Goal: Task Accomplishment & Management: Complete application form

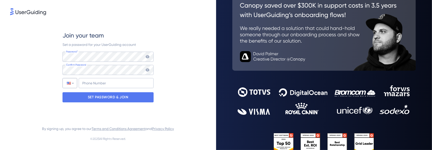
click at [68, 83] on div at bounding box center [69, 83] width 4 height 3
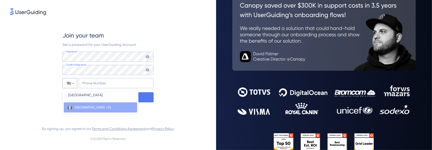
type input "[GEOGRAPHIC_DATA]"
click at [75, 106] on span "[GEOGRAPHIC_DATA]" at bounding box center [90, 107] width 30 height 4
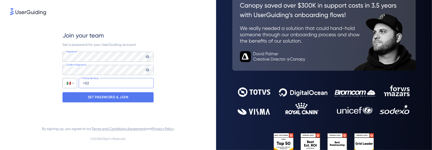
click at [96, 83] on input "+52" at bounding box center [116, 83] width 75 height 10
type input "[PHONE_NUMBER]"
click at [148, 69] on icon at bounding box center [148, 69] width 4 height 3
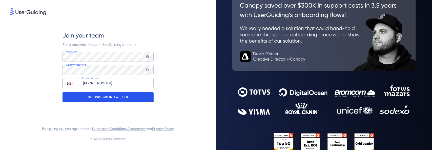
click at [128, 97] on p "SET PASSWORD & JOIN" at bounding box center [108, 97] width 41 height 8
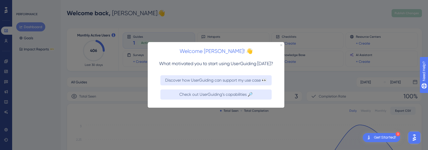
click at [280, 44] on div "Welcome [PERSON_NAME]! 👋" at bounding box center [216, 50] width 137 height 16
click at [281, 44] on icon "Close Preview" at bounding box center [281, 45] width 2 height 2
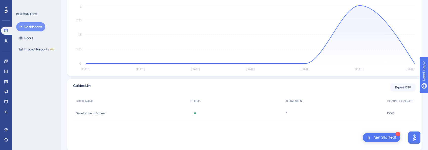
scroll to position [136, 0]
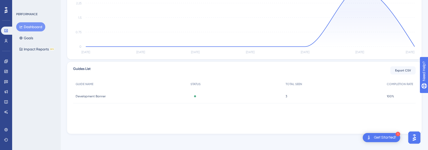
click at [102, 96] on span "Development Banner" at bounding box center [91, 96] width 30 height 4
